Goal: Browse casually

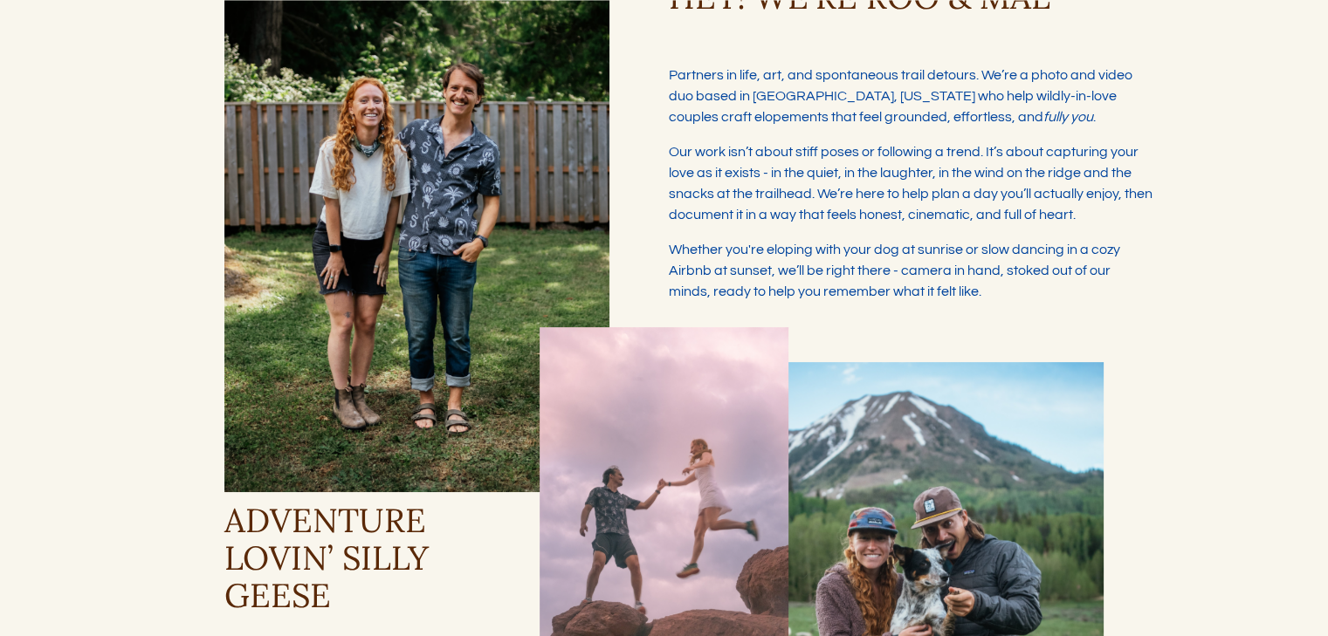
scroll to position [203, 0]
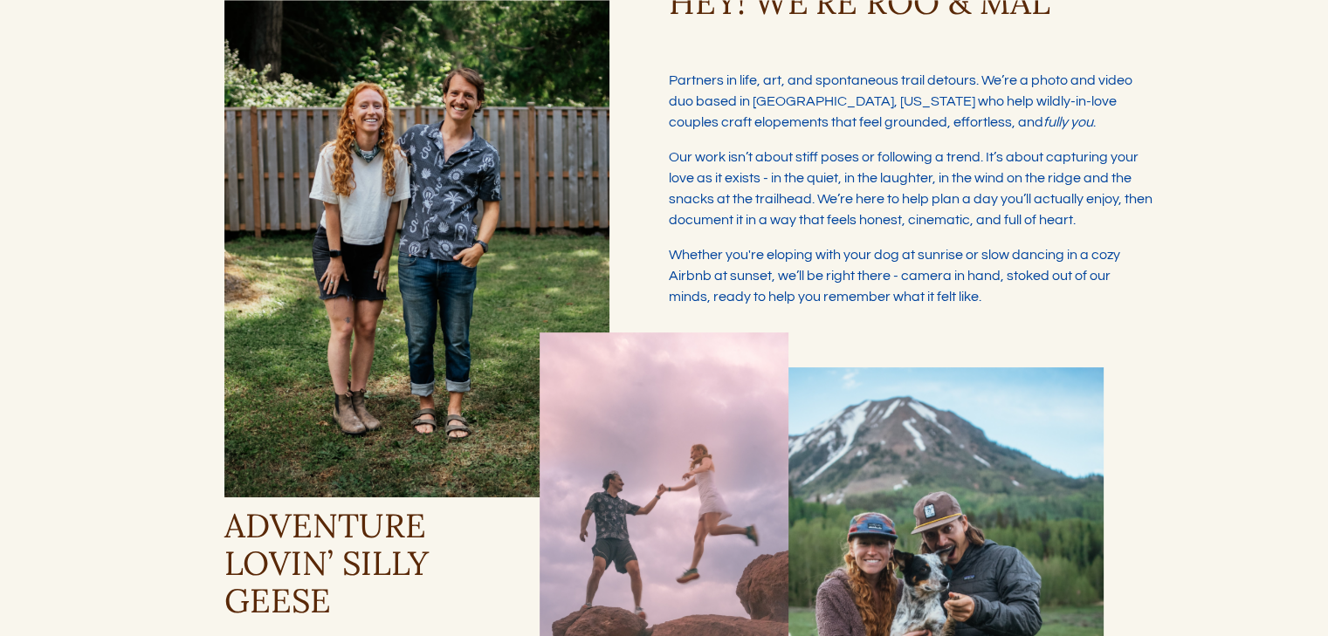
type input "****"
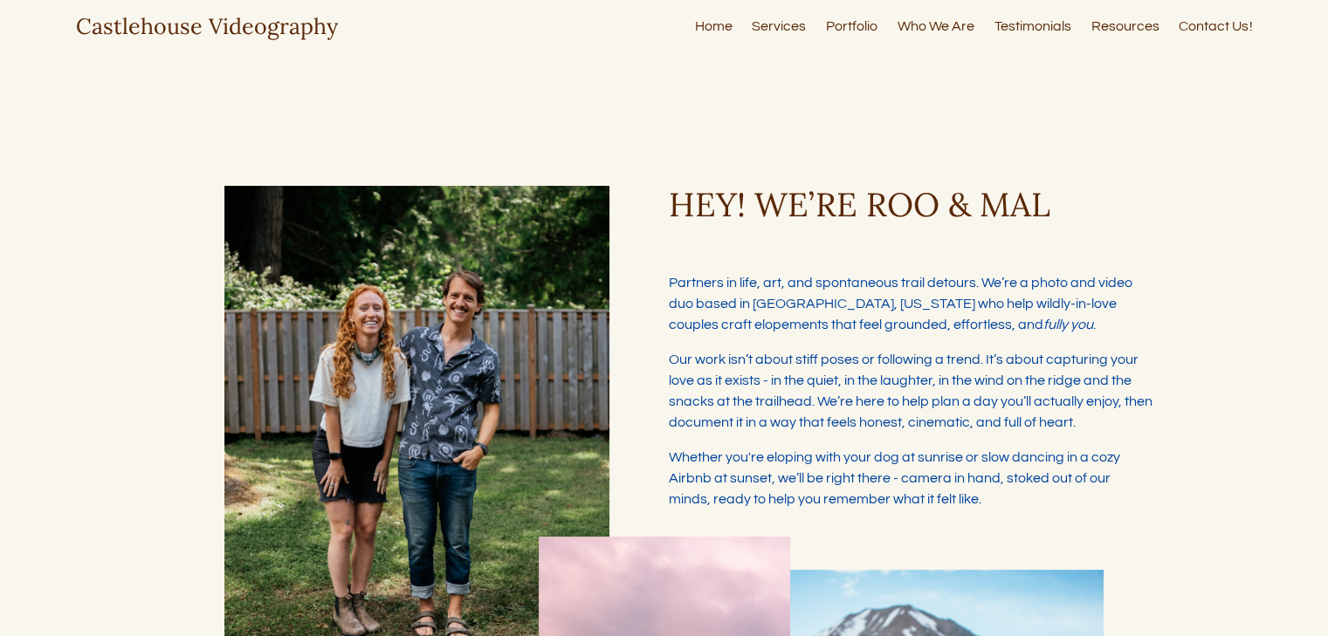
type input "****"
